Goal: Task Accomplishment & Management: Manage account settings

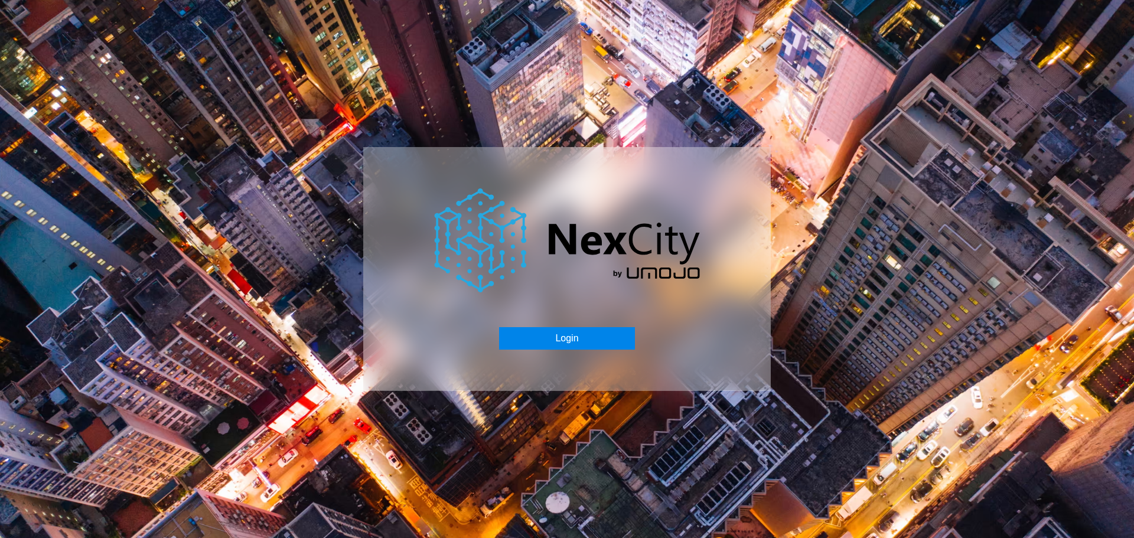
click at [538, 336] on button "Login" at bounding box center [566, 338] width 135 height 22
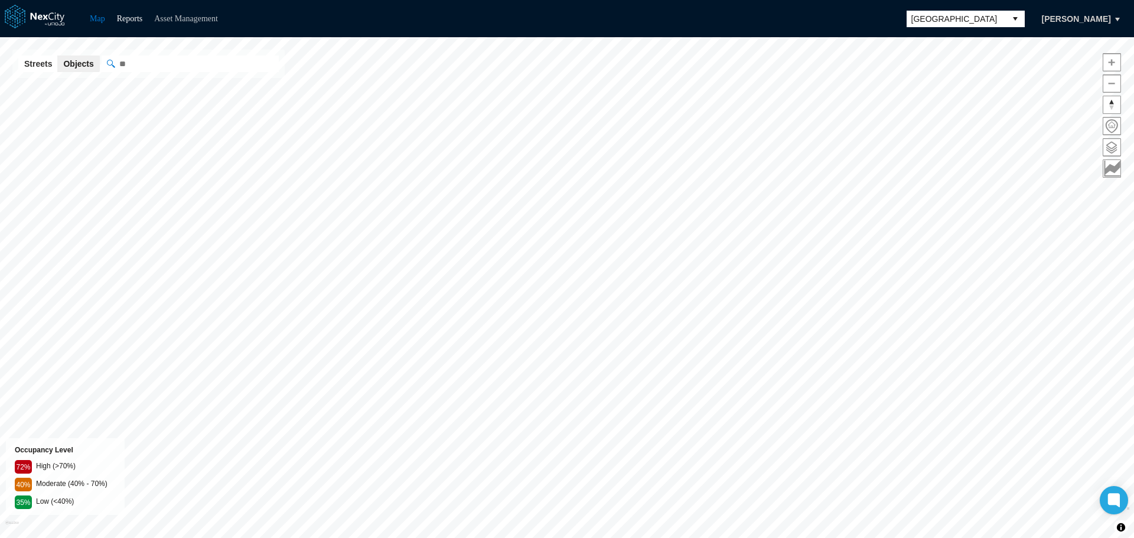
click at [204, 21] on link "Asset Management" at bounding box center [186, 18] width 64 height 9
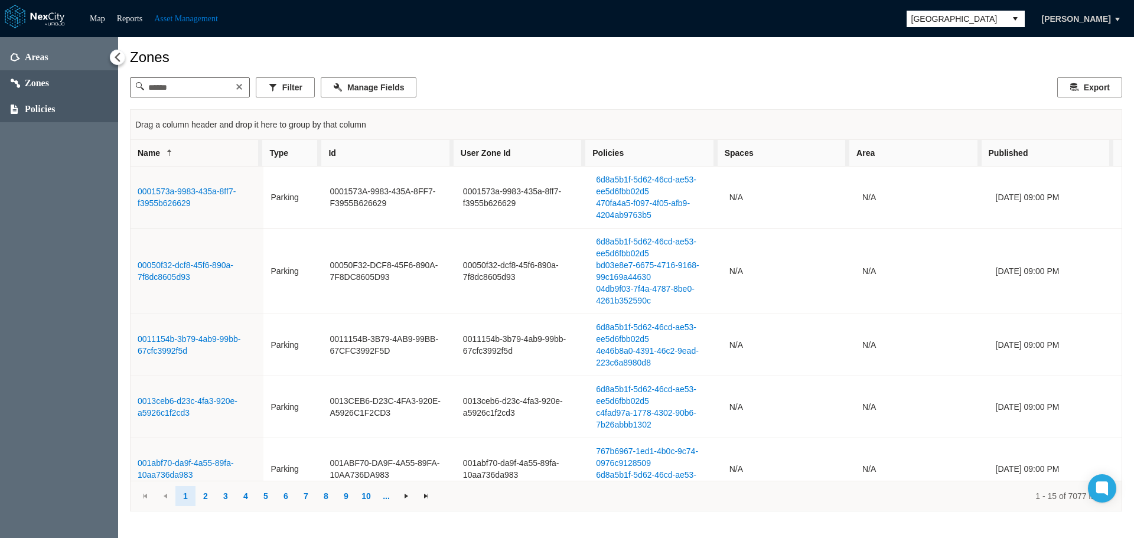
click at [49, 107] on span "Policies" at bounding box center [40, 109] width 31 height 12
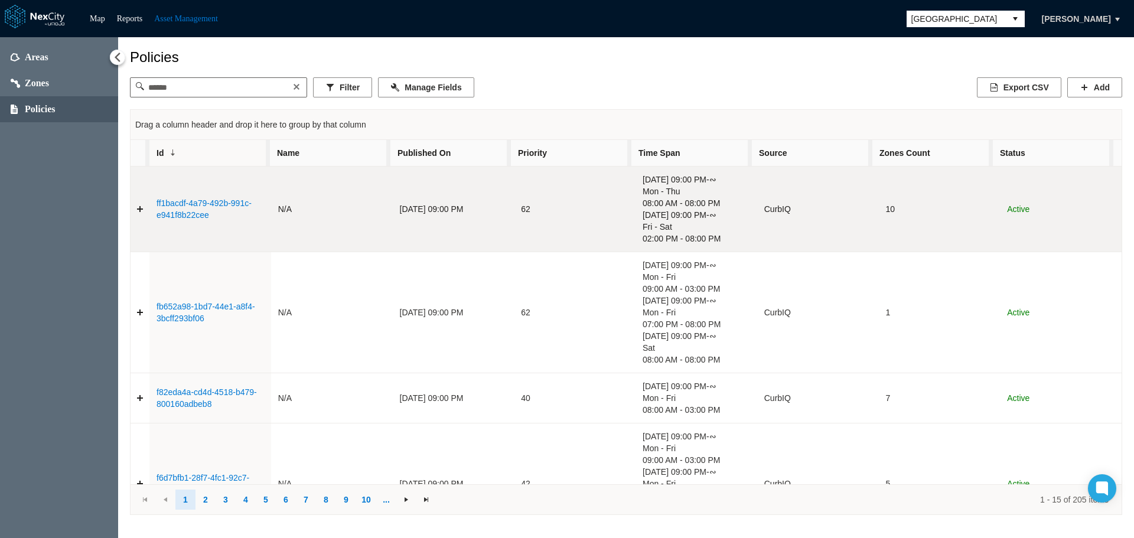
click at [199, 210] on td "ff1bacdf-4a79-492b-991c-e941f8b22cee" at bounding box center [210, 209] width 122 height 86
click at [184, 211] on link "ff1bacdf-4a79-492b-991c-e941f8b22cee" at bounding box center [203, 208] width 95 height 21
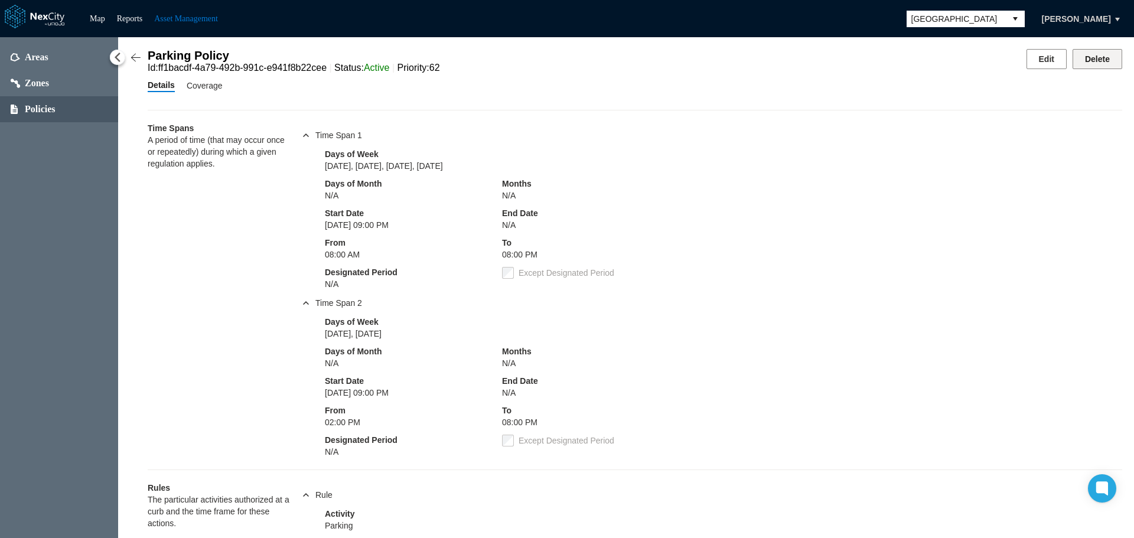
click at [1083, 58] on button "Delete" at bounding box center [1097, 59] width 50 height 20
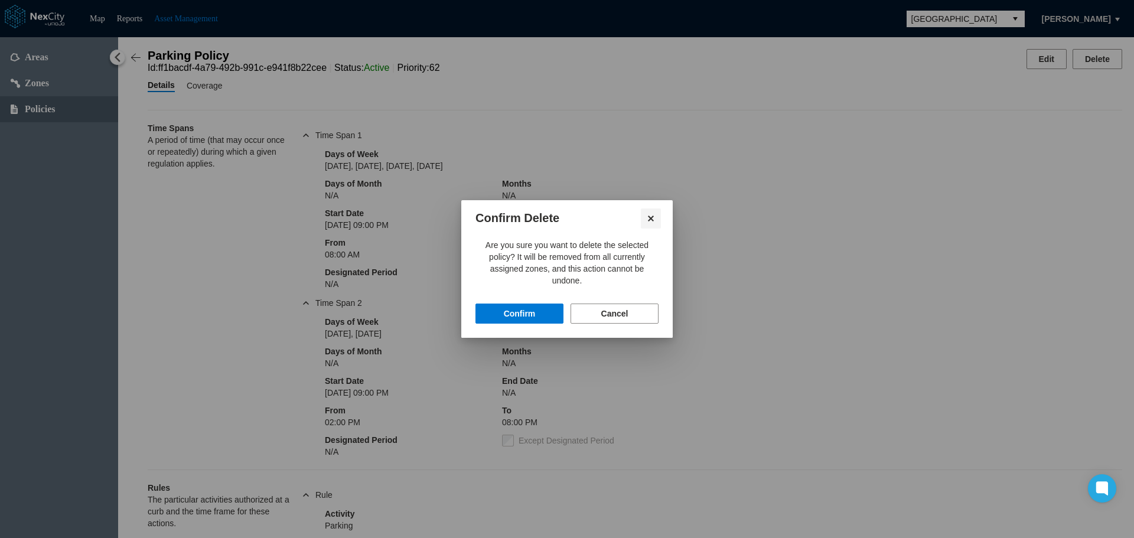
click at [649, 220] on button "Close" at bounding box center [651, 218] width 20 height 20
